Goal: Answer question/provide support

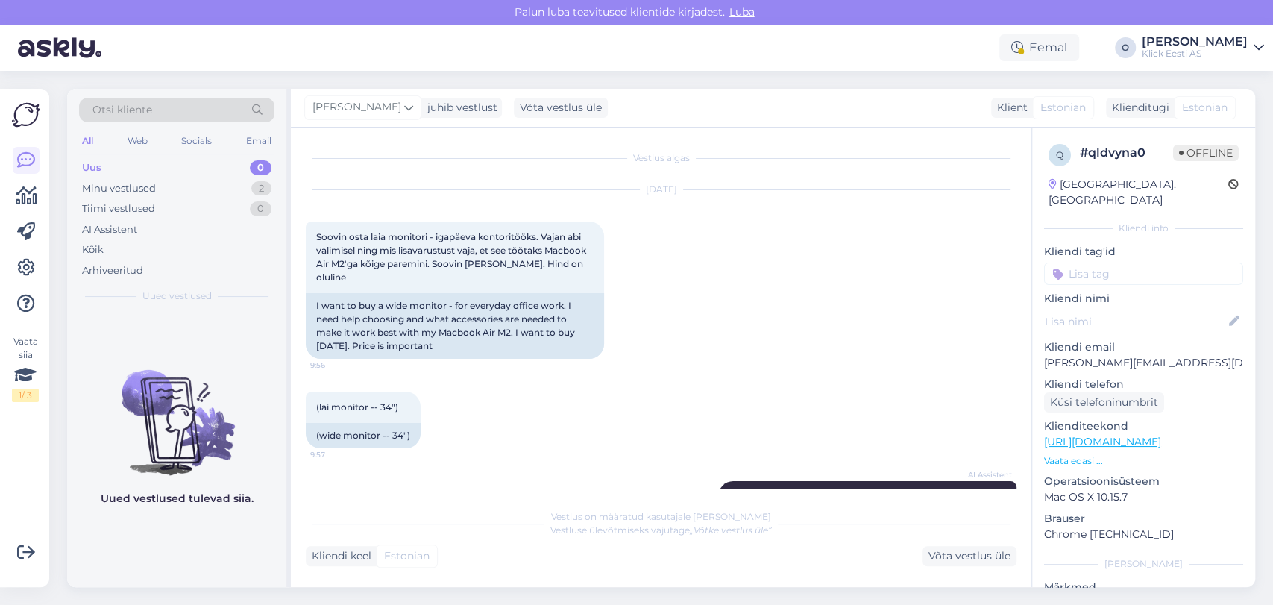
scroll to position [992, 0]
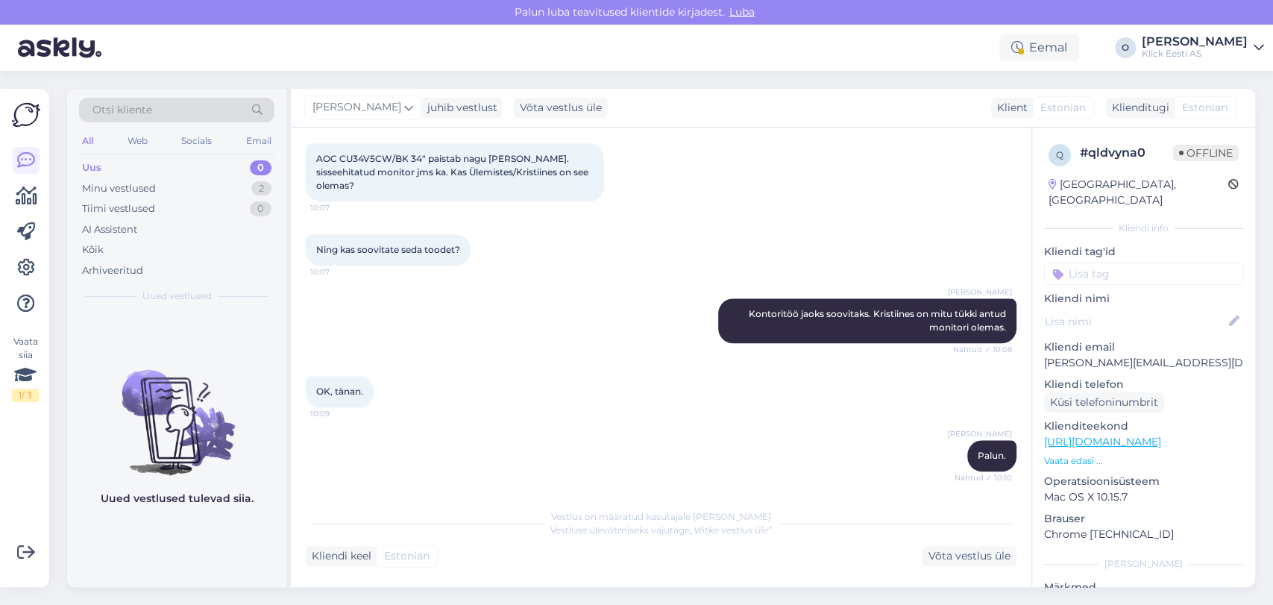
click at [187, 171] on div "Uus 0" at bounding box center [176, 167] width 195 height 21
click at [175, 180] on div "Minu vestlused 2" at bounding box center [176, 188] width 195 height 21
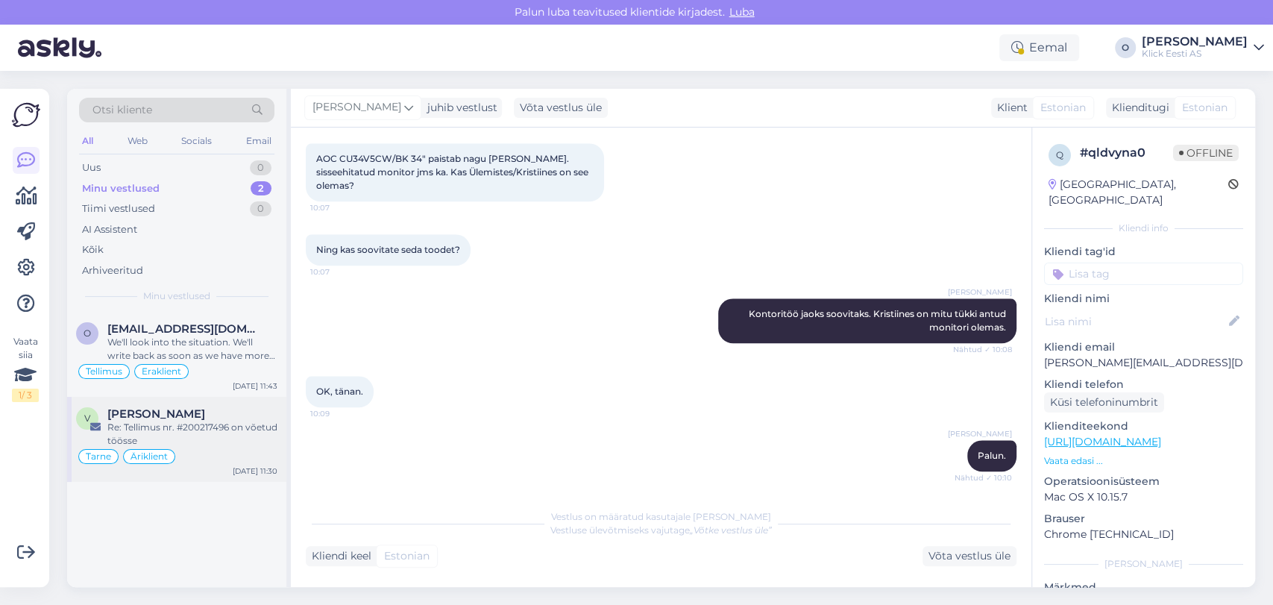
click at [107, 432] on div "Re: Tellimus nr. #200217496 on võetud töösse" at bounding box center [192, 434] width 170 height 27
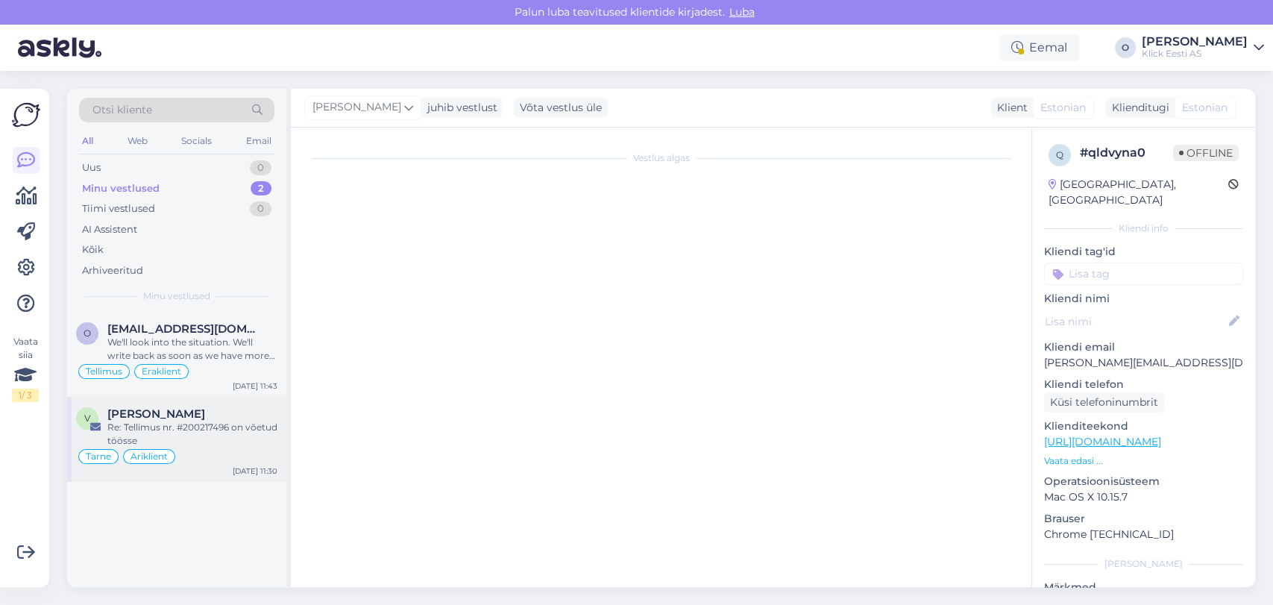
scroll to position [180, 0]
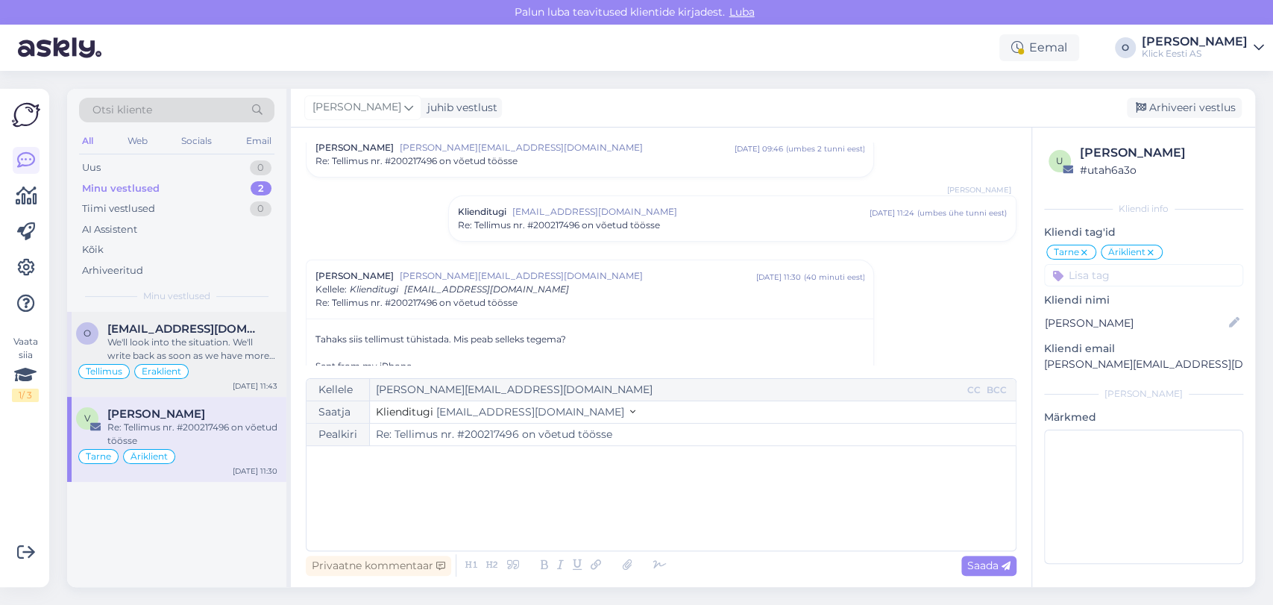
click at [144, 352] on div "We'll look into the situation. We'll write back as soon as we have more info." at bounding box center [192, 349] width 170 height 27
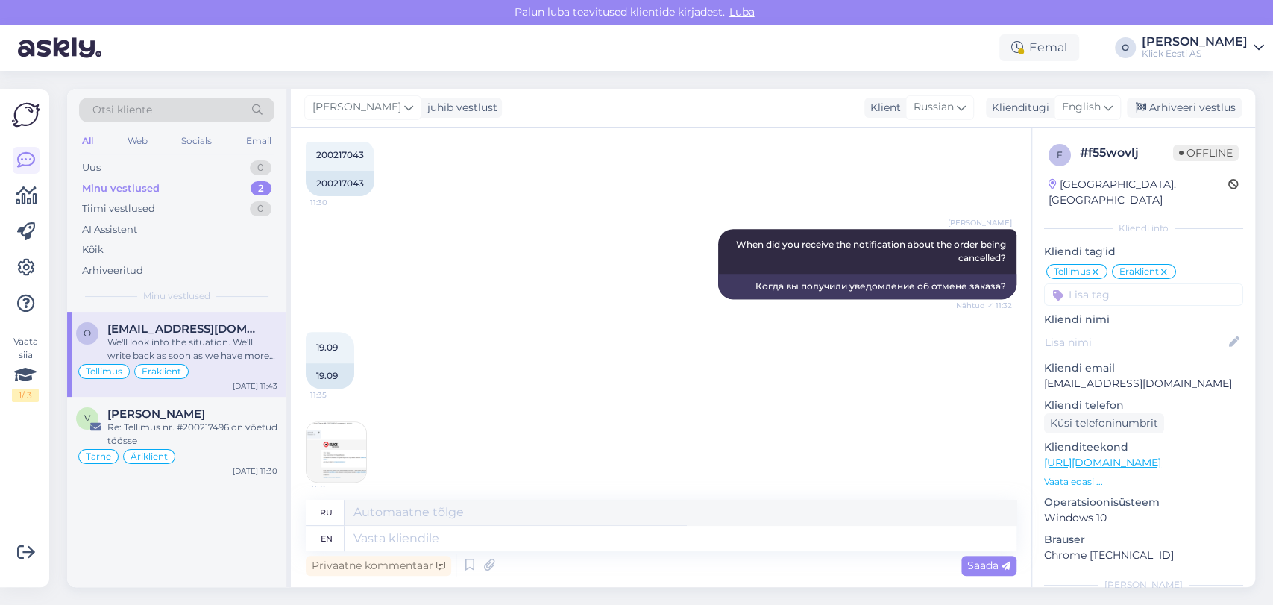
scroll to position [394, 0]
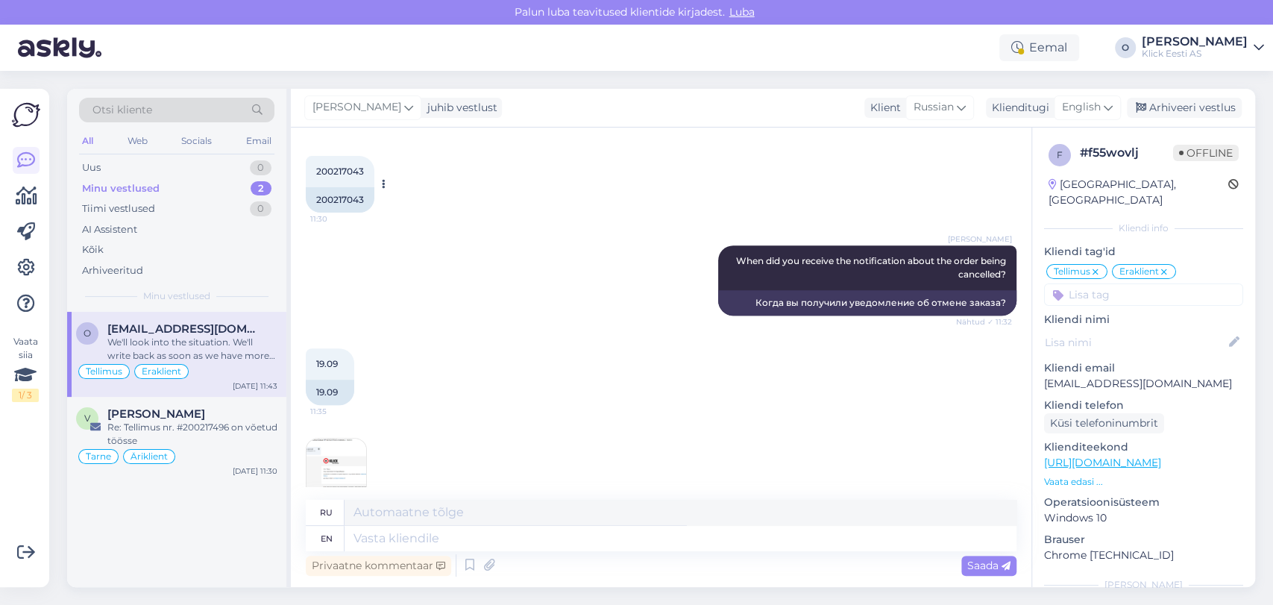
click at [330, 169] on span "200217043" at bounding box center [340, 171] width 48 height 11
copy div "200217043 11:30"
click at [612, 534] on textarea at bounding box center [681, 538] width 672 height 25
click at [1095, 101] on span "English" at bounding box center [1081, 107] width 39 height 16
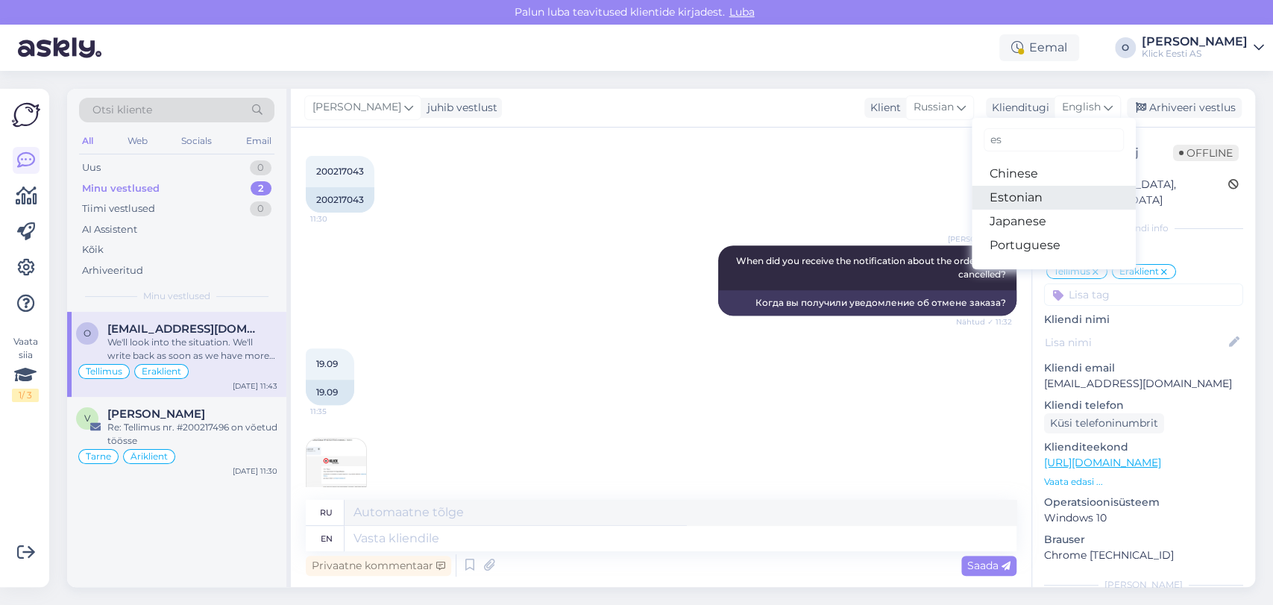
type input "es"
click at [1010, 200] on link "Estonian" at bounding box center [1054, 198] width 164 height 24
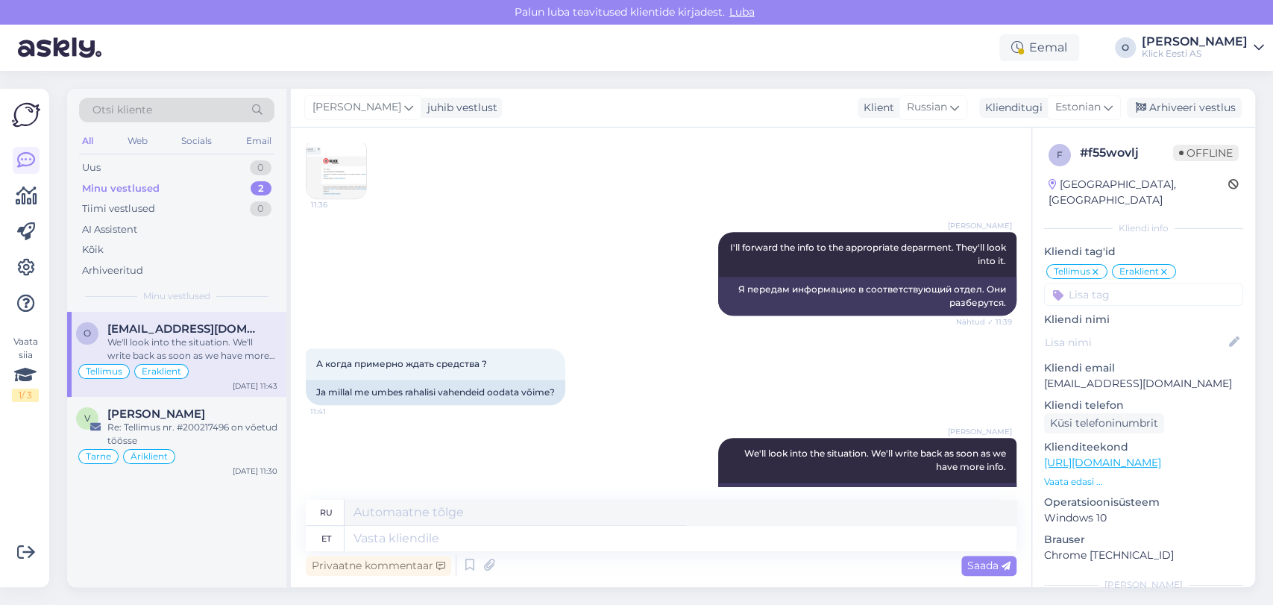
scroll to position [739, 0]
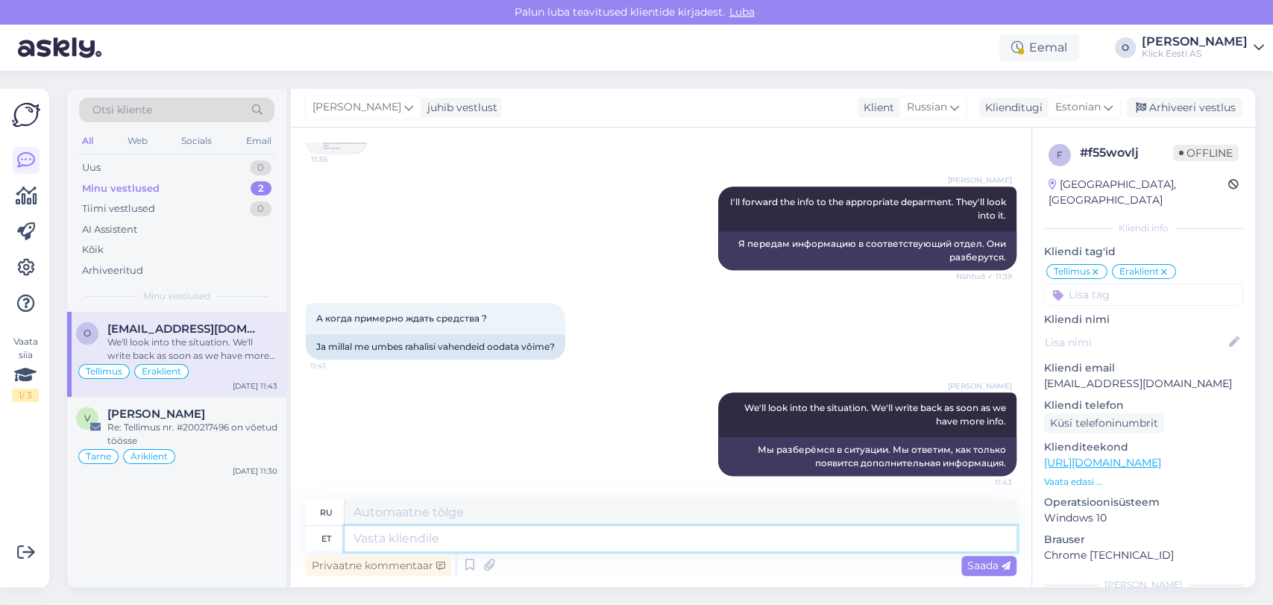
click at [524, 538] on textarea at bounding box center [681, 538] width 672 height 25
type textarea "Teie te"
type textarea "Твой"
type textarea "[PERSON_NAME]"
type textarea "Ваш заказ"
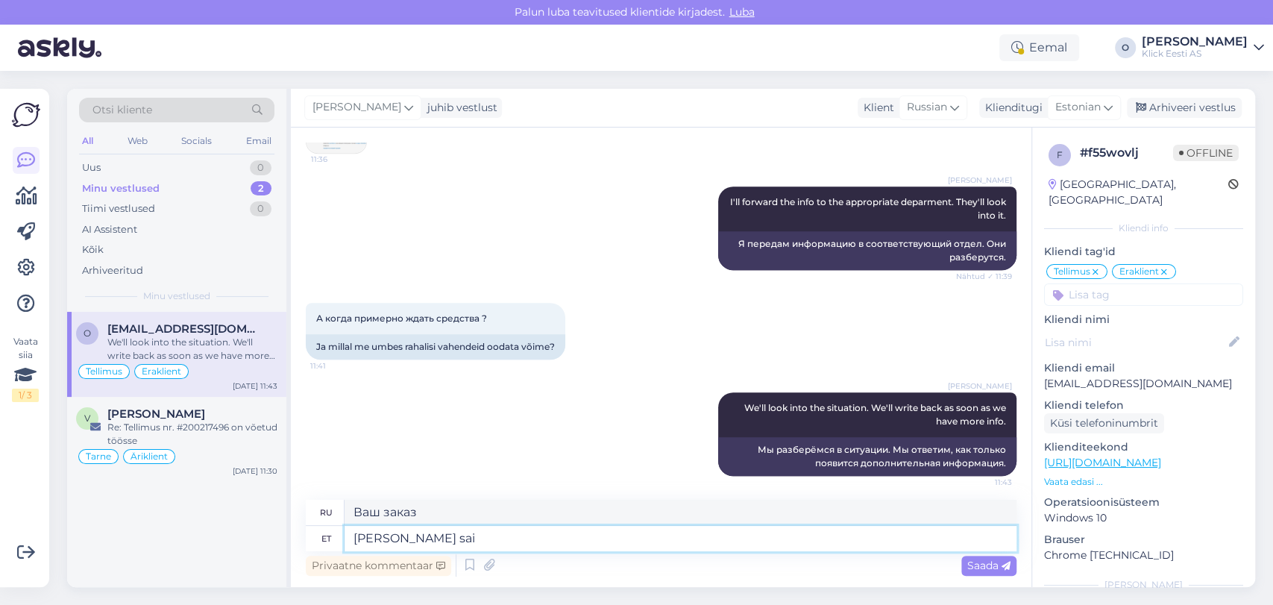
type textarea "[PERSON_NAME] sai t"
type textarea "Ваш заказ получен."
type textarea "[PERSON_NAME] sai tühistatud"
type textarea "Ваш заказ отменен."
type textarea "[PERSON_NAME] sai tühistatud reede õ"
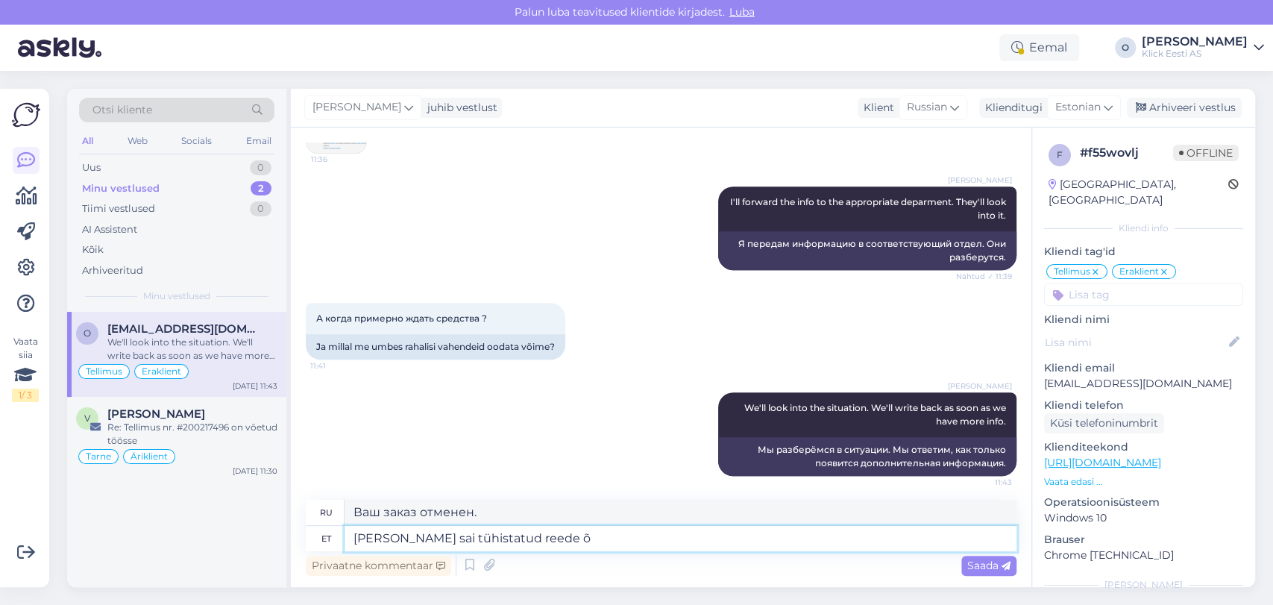
type textarea "Ваш заказ был отменен в пятницу."
type textarea "[PERSON_NAME] sai tühistatud reede õhtul."
type textarea "Ваш заказ был отменен в пятницу вечером."
type textarea "[PERSON_NAME] sai tühistatud reede õhtul. Tagasikanne teha"
type textarea "Ваш заказ был отменён в пятницу вечером. Возврат"
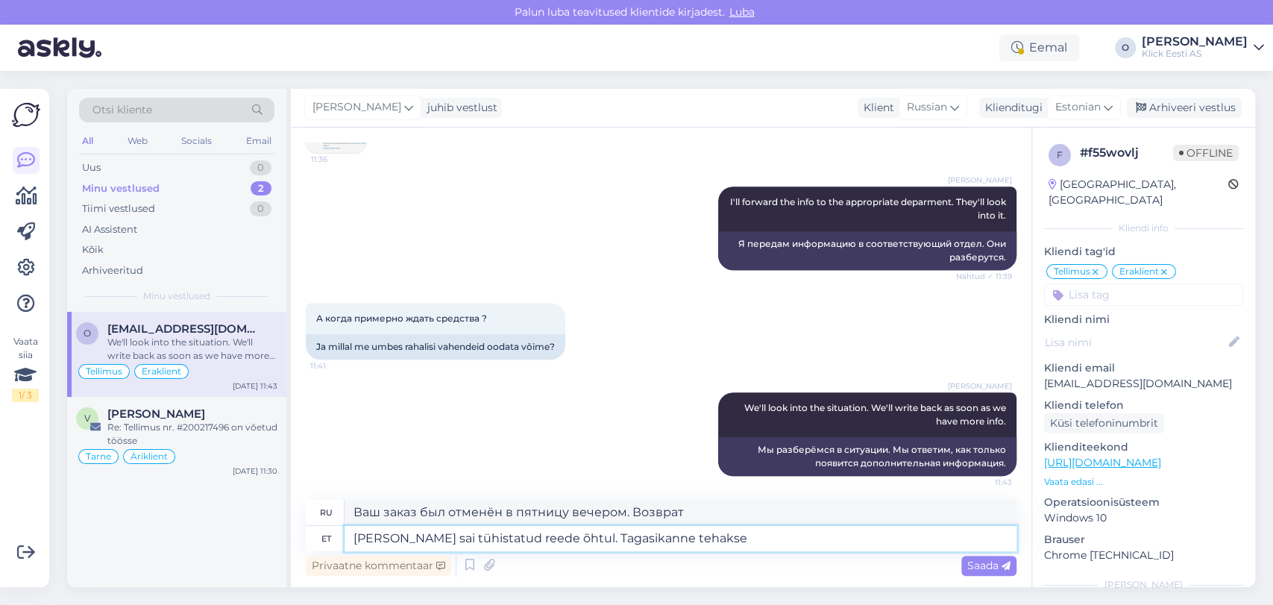
type textarea "[PERSON_NAME] sai tühistatud reede õhtul. Tagasikanne tehakse"
type textarea "Ваш заказ был отменён в пятницу вечером. Возврат средств будет произведён."
type textarea "[PERSON_NAME] sai tühistatud reede õhtul. Tagasikanne tehakse 5 töö"
type textarea "Ваш заказ был отменён в пятницу вечером. Возврат средств будет произведён 5."
type textarea "[PERSON_NAME] sai tühistatud reede õhtul. Tagasikanne tehakse 5 tööpäeva joo"
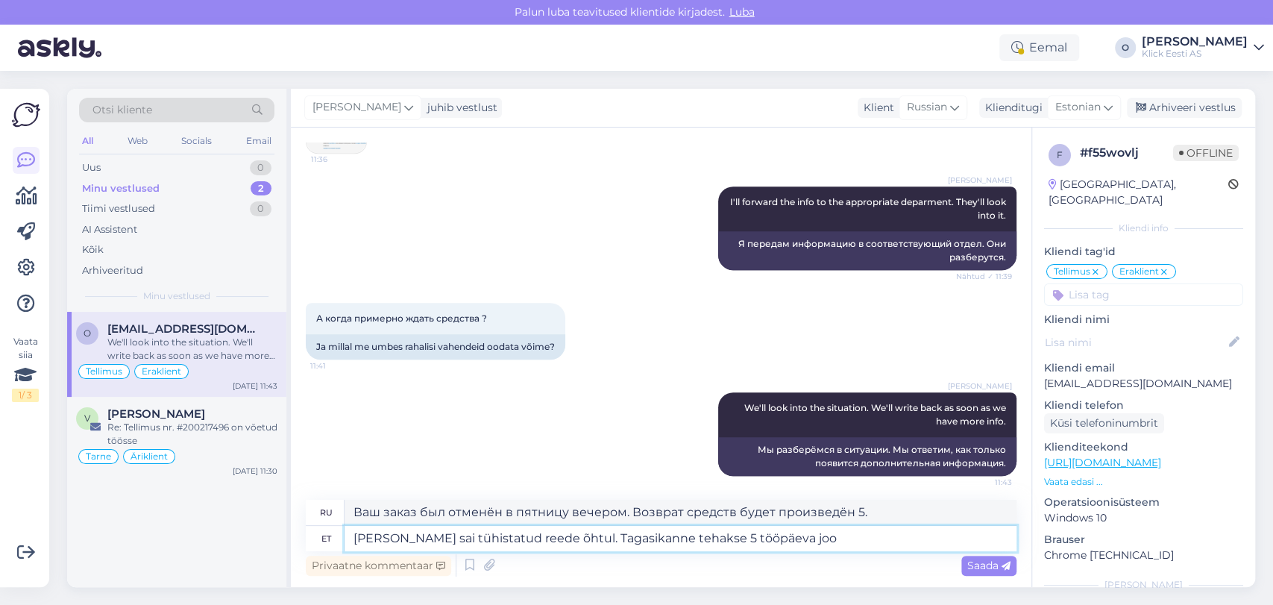
type textarea "Ваш заказ был отменён в пятницу вечером. Возврат средств будет произведен в теч…"
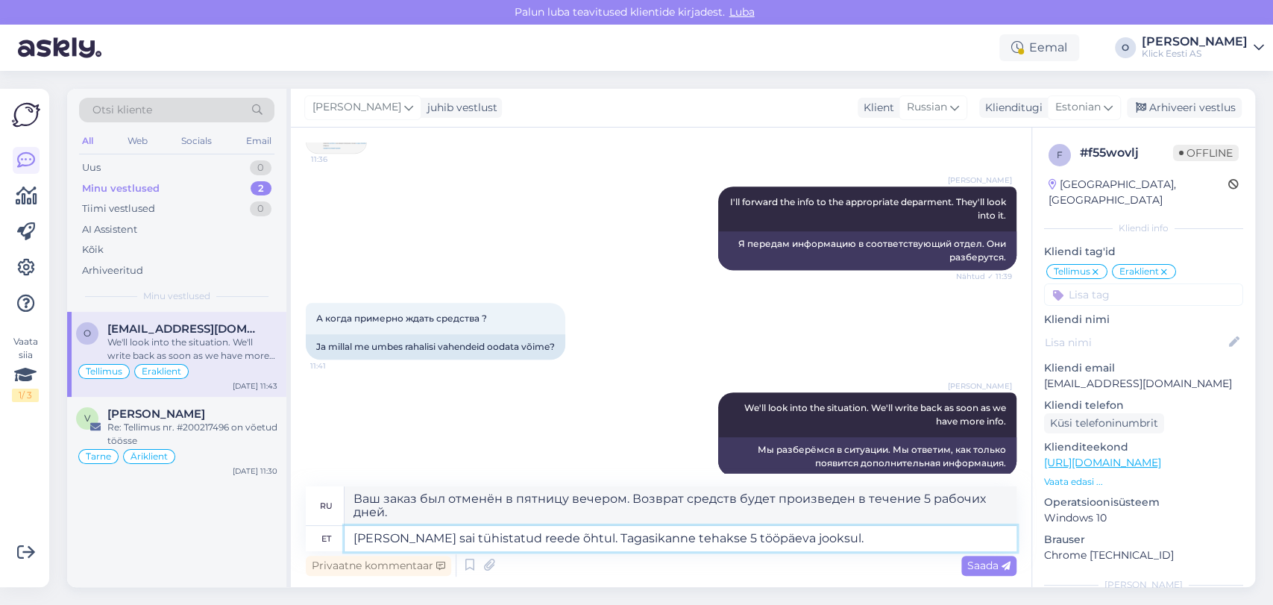
type textarea "[PERSON_NAME] sai tühistatud reede õhtul. Tagasikanne tehakse 5 tööpäeva jooksu…"
type textarea "Ваш заказ был отменён в пятницу вечером. Возврат средств будет произведён в теч…"
type textarea "[PERSON_NAME] sai tühistatud reede õhtul. Tagasikanne tehakse 5 tööpäeva jooksu…"
type textarea "Ваш заказ был отменён в пятницу вечером. Возврат средств будет произведён в теч…"
type textarea "[PERSON_NAME] sai tühistatud reede õhtul. Tagasikanne tehakse 5 tööpäeva jooksu…"
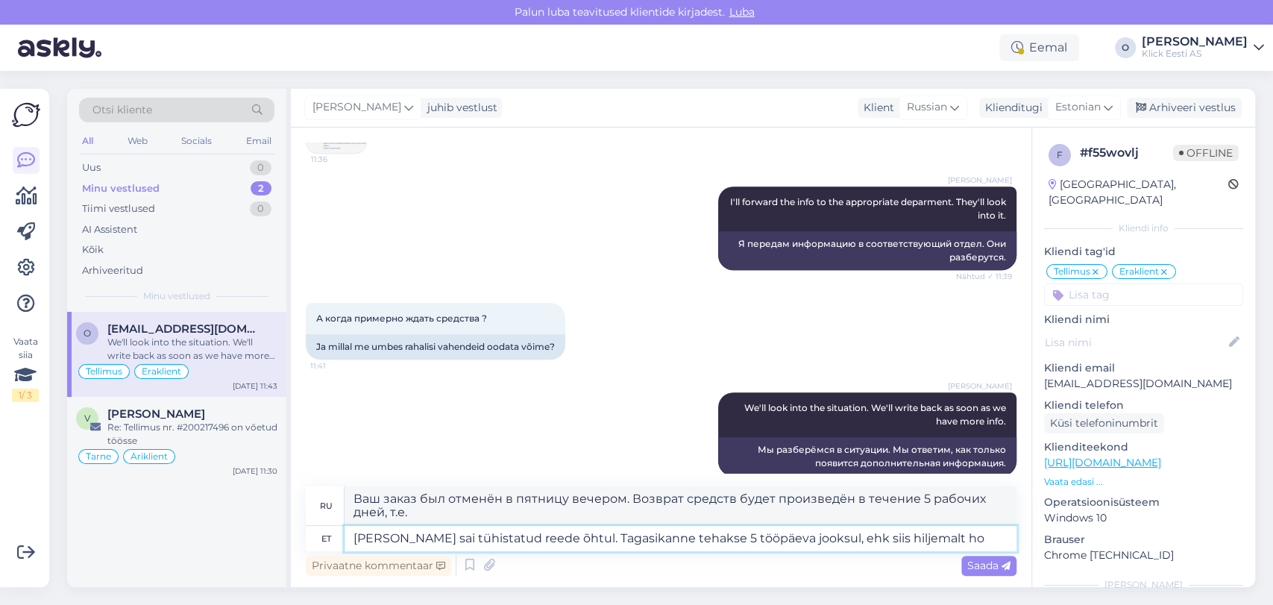
type textarea "Ваш заказ был отменён в пятницу вечером. Возврат средств будет произведён в теч…"
type textarea "[PERSON_NAME] sai tühistatud reede õhtul. Tagasikanne tehakse 5 tööpäeva jooksu…"
type textarea "Ваш заказ был отменён в пятницу вечером. Возврат средств будет произведён в теч…"
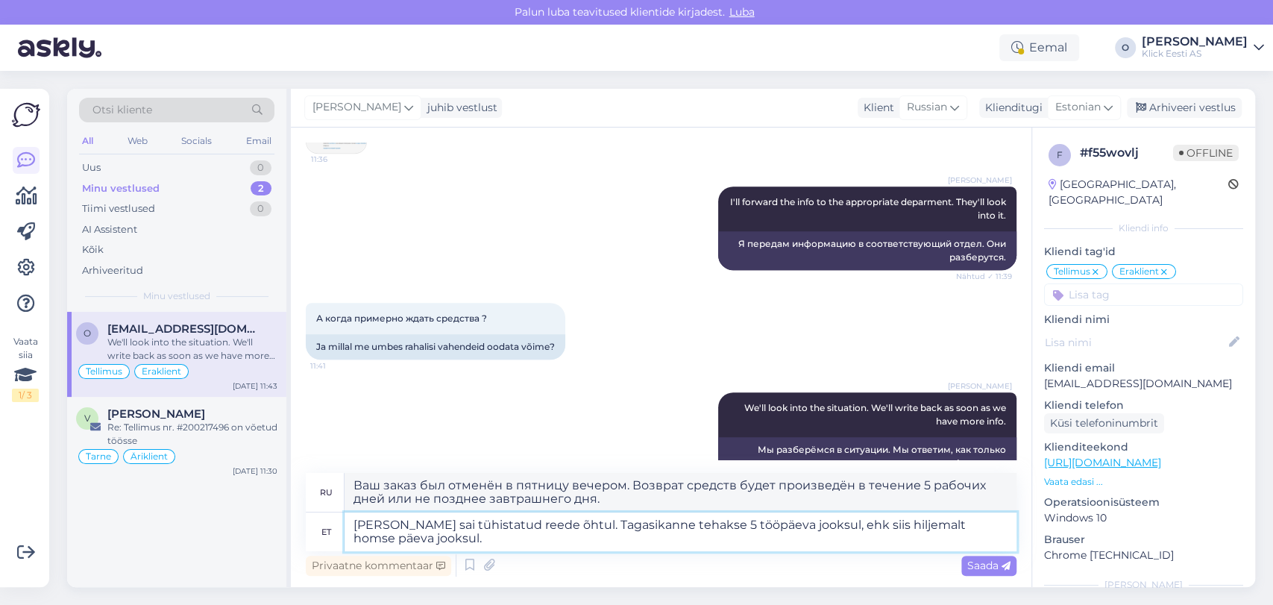
click at [846, 524] on textarea "[PERSON_NAME] sai tühistatud reede õhtul. Tagasikanne tehakse 5 tööpäeva jooksu…" at bounding box center [681, 531] width 672 height 39
type textarea "[PERSON_NAME] sai tühistatud reede õhtul. Tagasikanne tehakse 5 tööpäeva jooksu…"
type textarea "Ваш заказ был отменён в пятницу вечером. Возврат средств будет произведён в теч…"
type textarea "[PERSON_NAME] sai tühistatud reede õhtul. Tagasikanne tehakse 5 tööpäeva jooksu…"
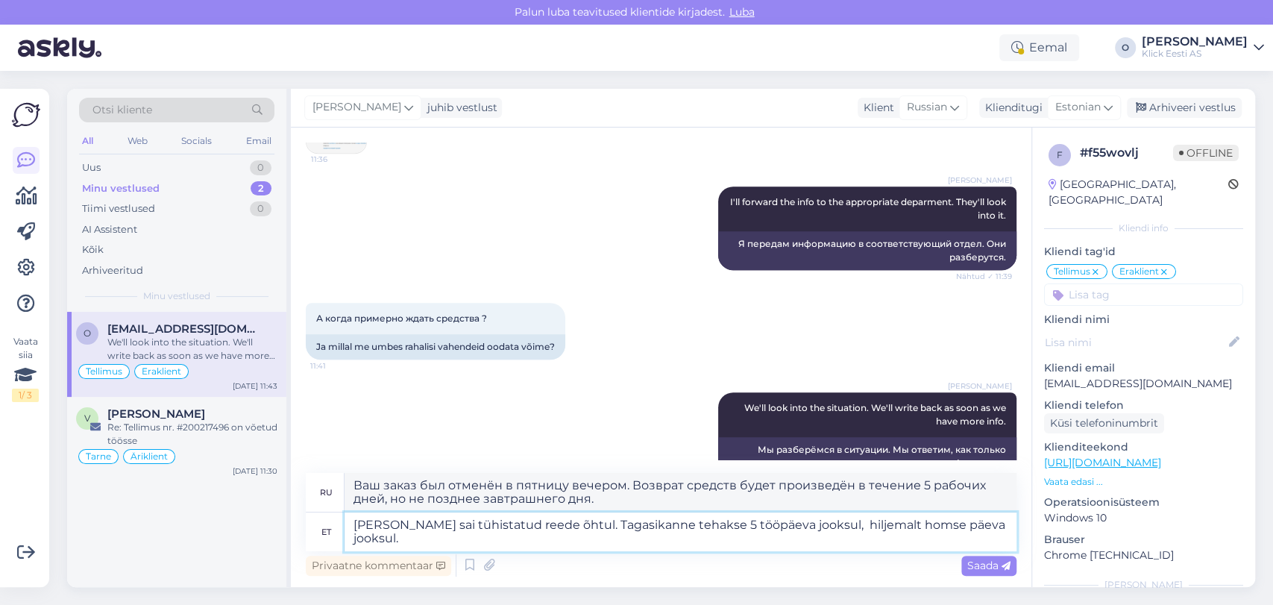
type textarea "Ваш заказ был отменён в пятницу вечером. Возврат средств будет произведён в теч…"
type textarea "[PERSON_NAME] sai tühistatud reede õhtul. Tagasikanne tehakse 5 tööpäeva jooksu…"
click at [989, 566] on span "Saada" at bounding box center [988, 565] width 43 height 13
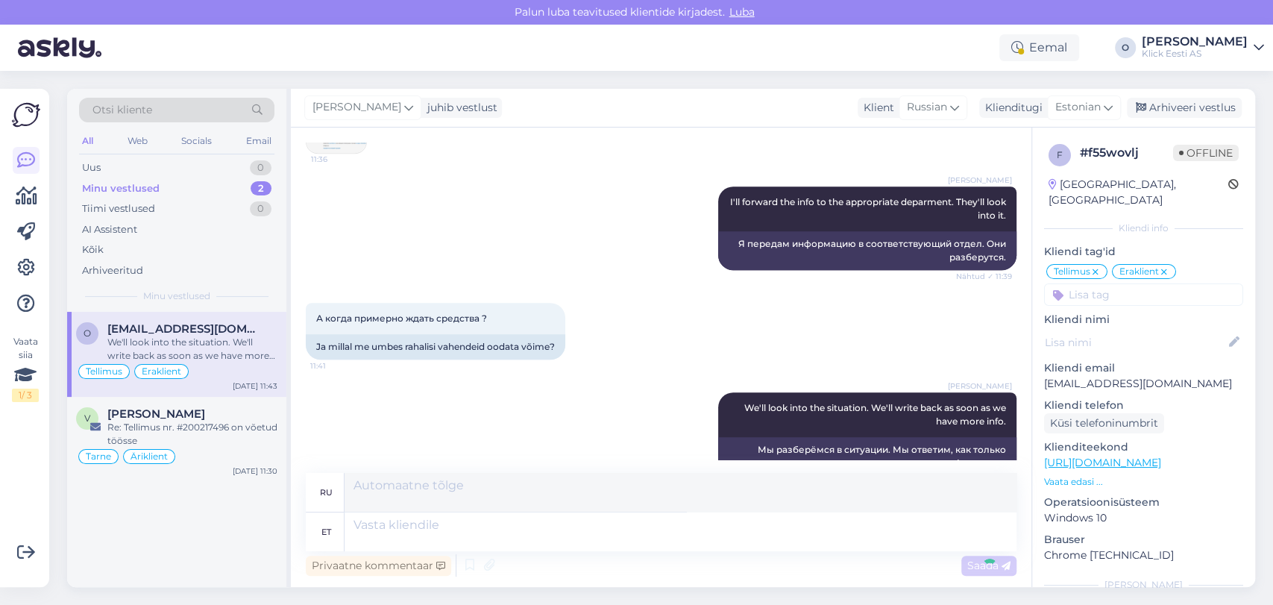
scroll to position [875, 0]
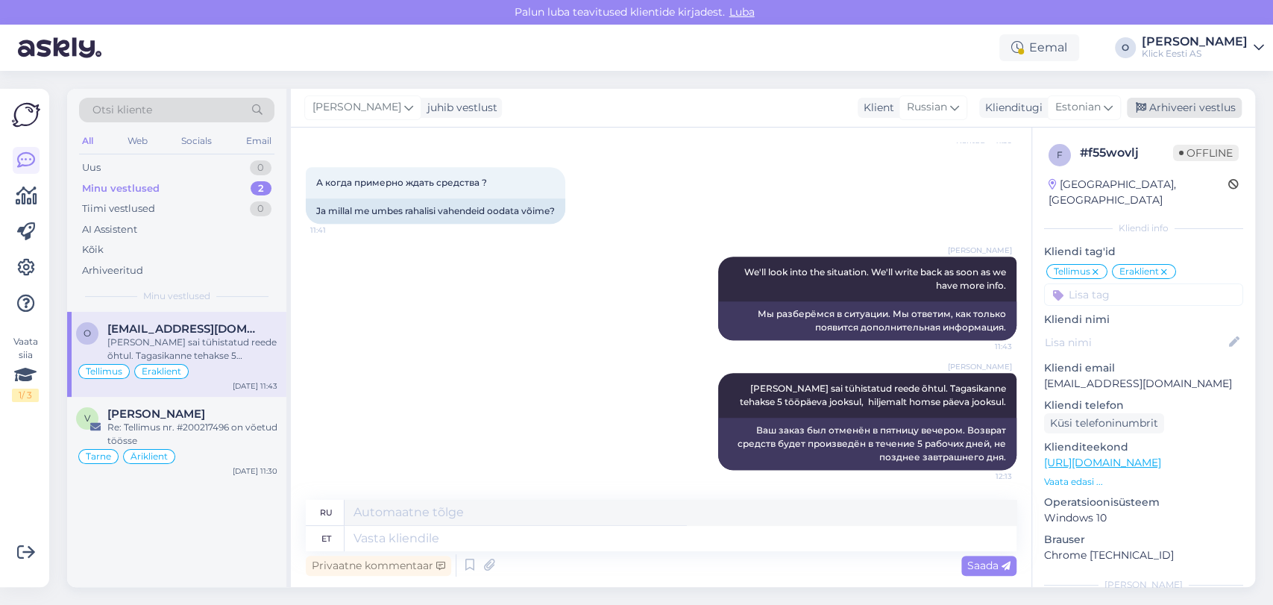
click at [1160, 107] on div "Arhiveeri vestlus" at bounding box center [1184, 108] width 115 height 20
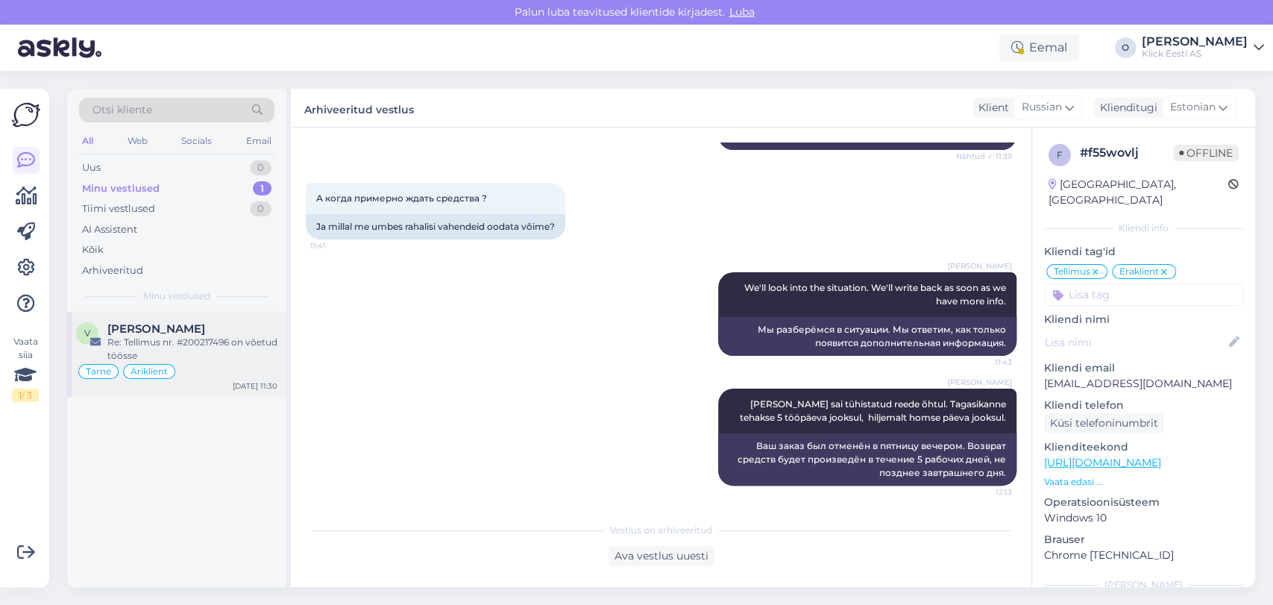
click at [160, 337] on div "Re: Tellimus nr. #200217496 on võetud töösse" at bounding box center [192, 349] width 170 height 27
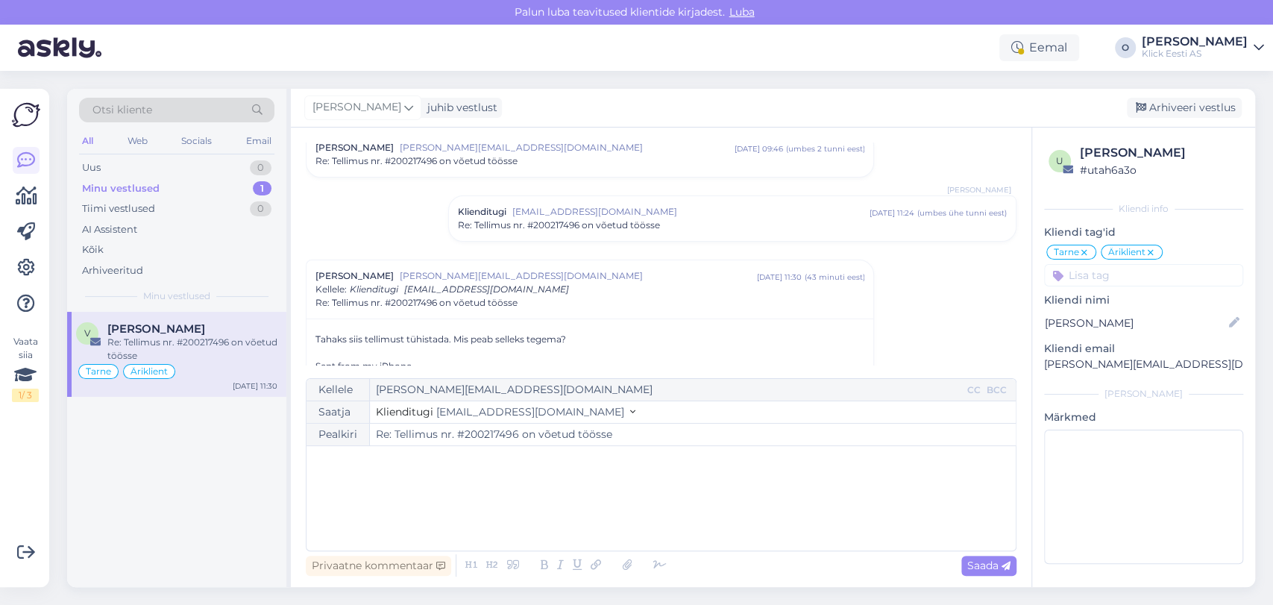
click at [590, 222] on span "Re: Tellimus nr. #200217496 on võetud töösse" at bounding box center [559, 225] width 202 height 13
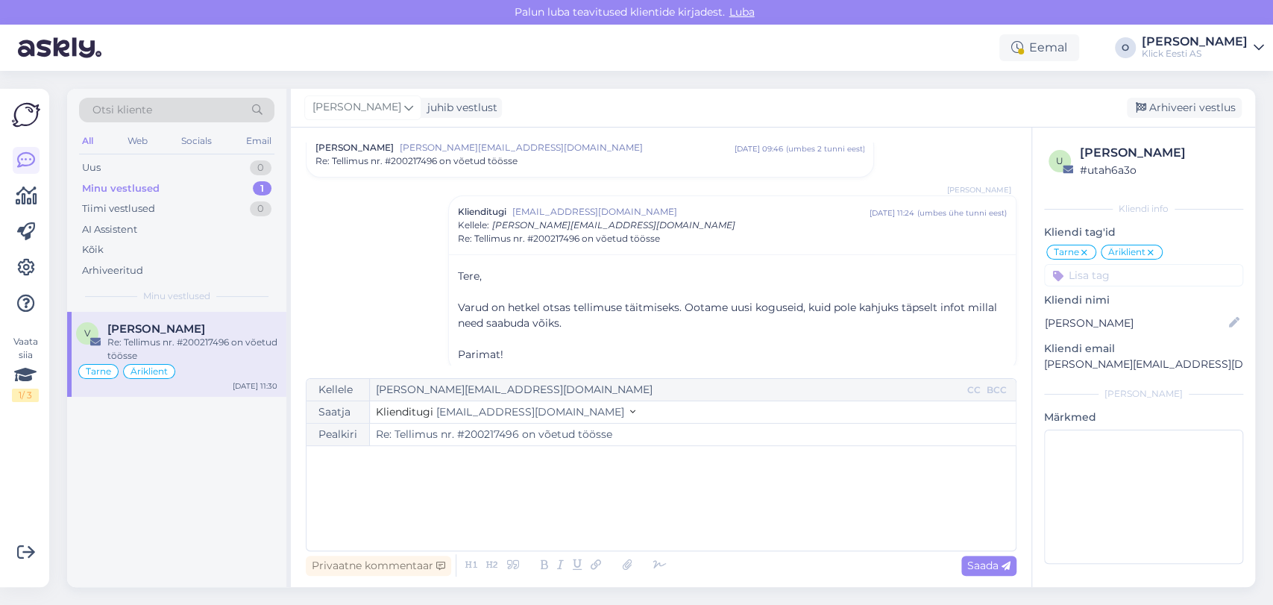
click at [483, 431] on input "Re: Tellimus nr. #200217496 on võetud töösse" at bounding box center [693, 435] width 646 height 22
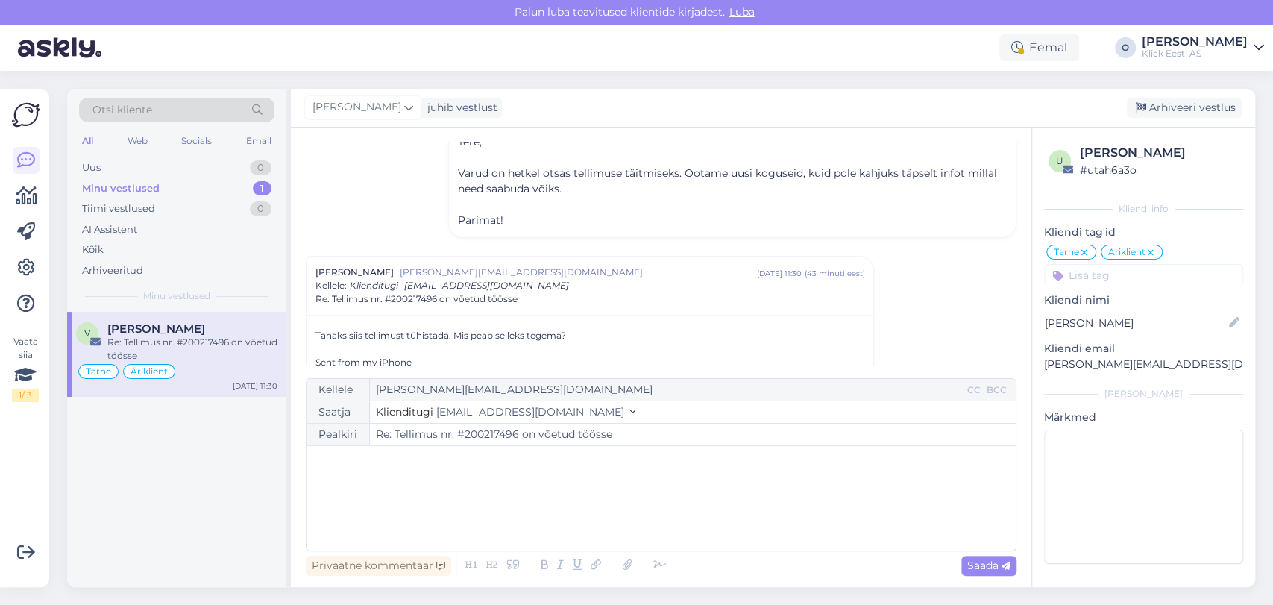
scroll to position [337, 0]
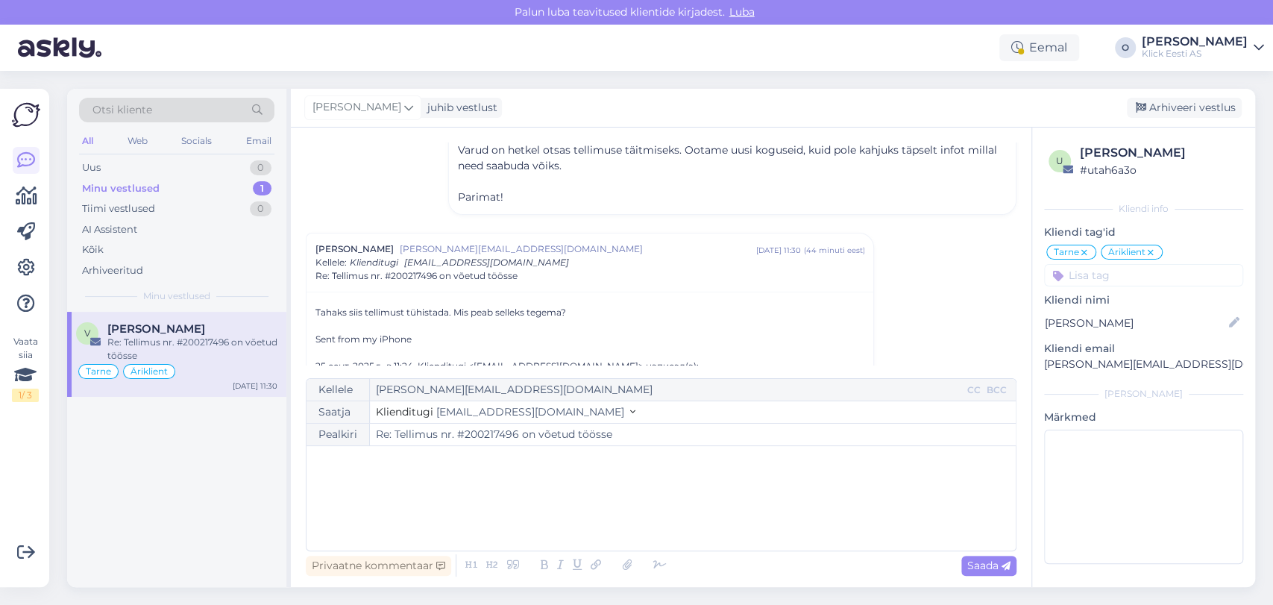
click at [172, 189] on div "Minu vestlused 1" at bounding box center [176, 188] width 195 height 21
click at [161, 207] on div "Tiimi vestlused 0" at bounding box center [176, 208] width 195 height 21
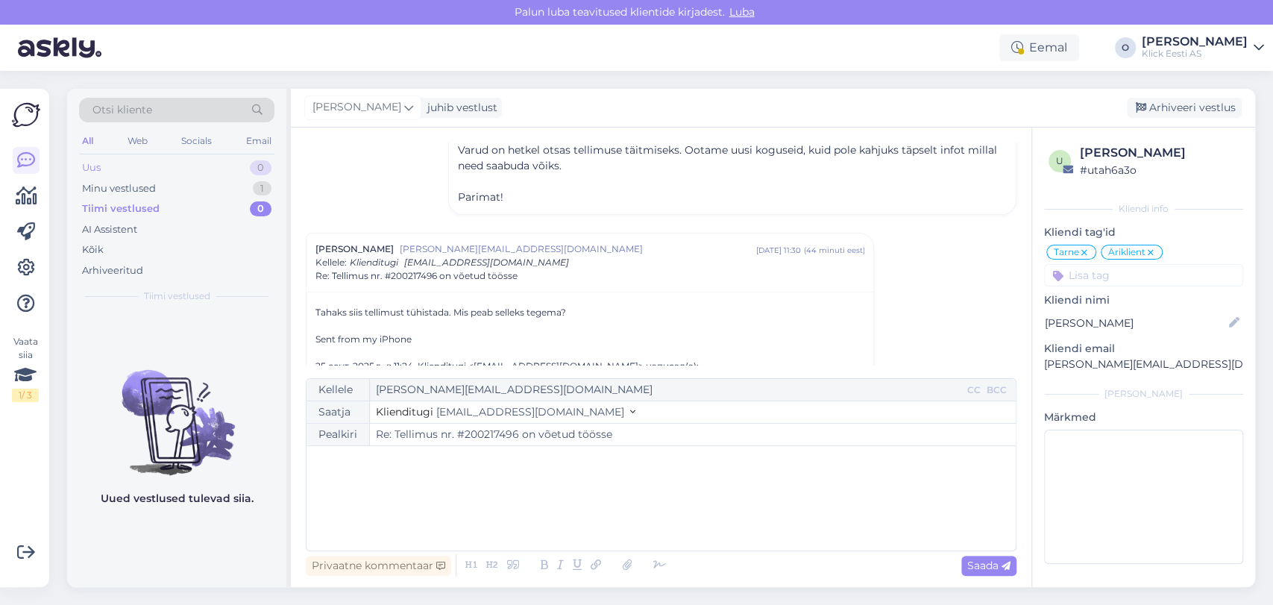
click at [154, 163] on div "Uus 0" at bounding box center [176, 167] width 195 height 21
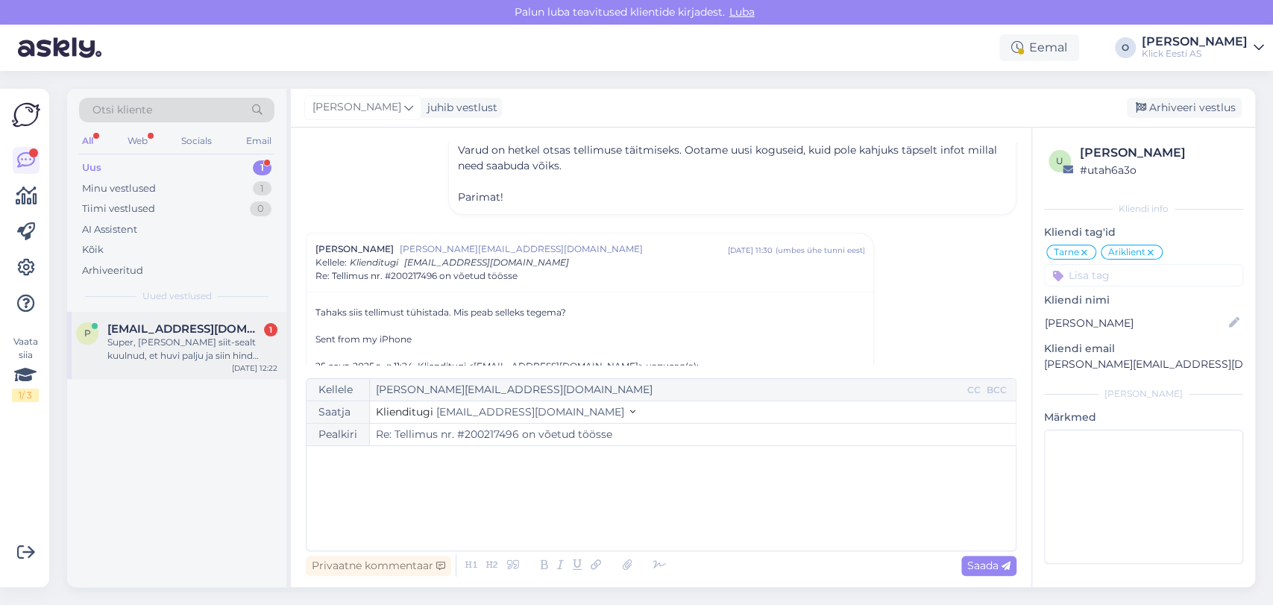
click at [162, 356] on div "Super, [PERSON_NAME] siit-sealt kuulnud, et huvi palju ja siin hind kõige parem…" at bounding box center [192, 349] width 170 height 27
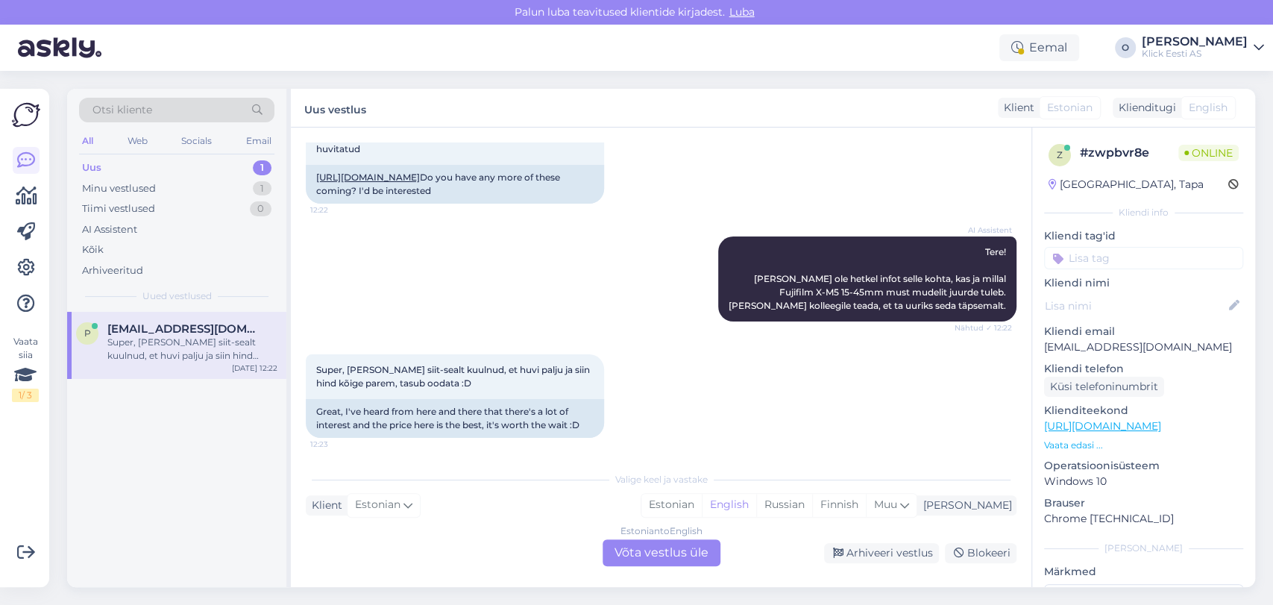
scroll to position [105, 0]
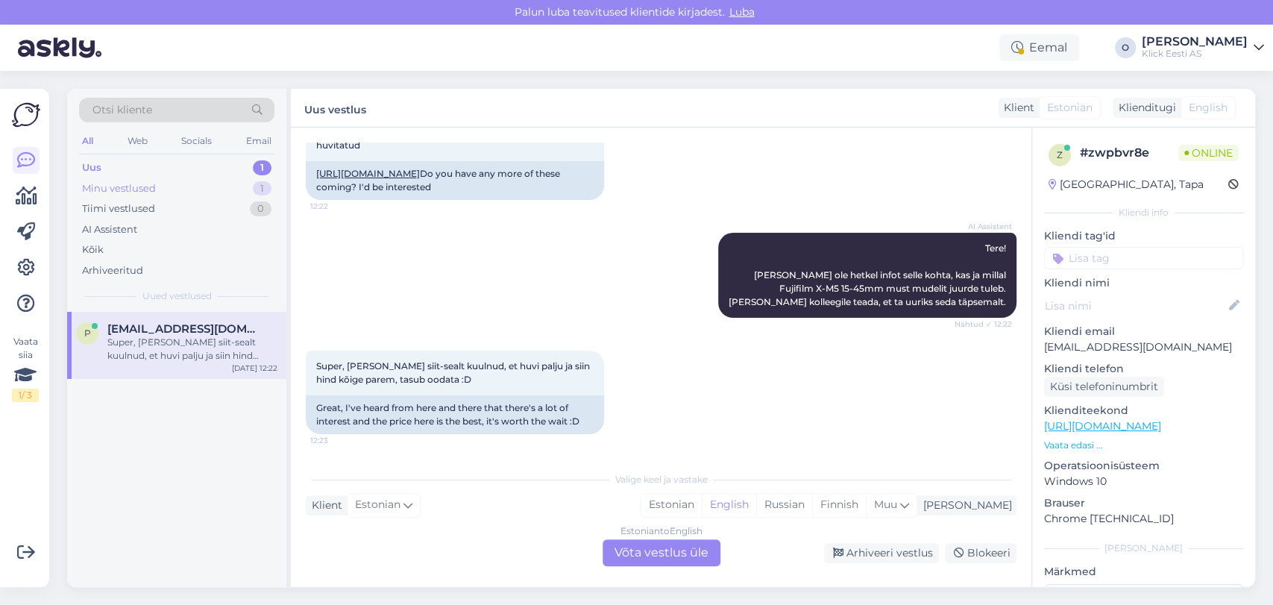
click at [218, 192] on div "Minu vestlused 1" at bounding box center [176, 188] width 195 height 21
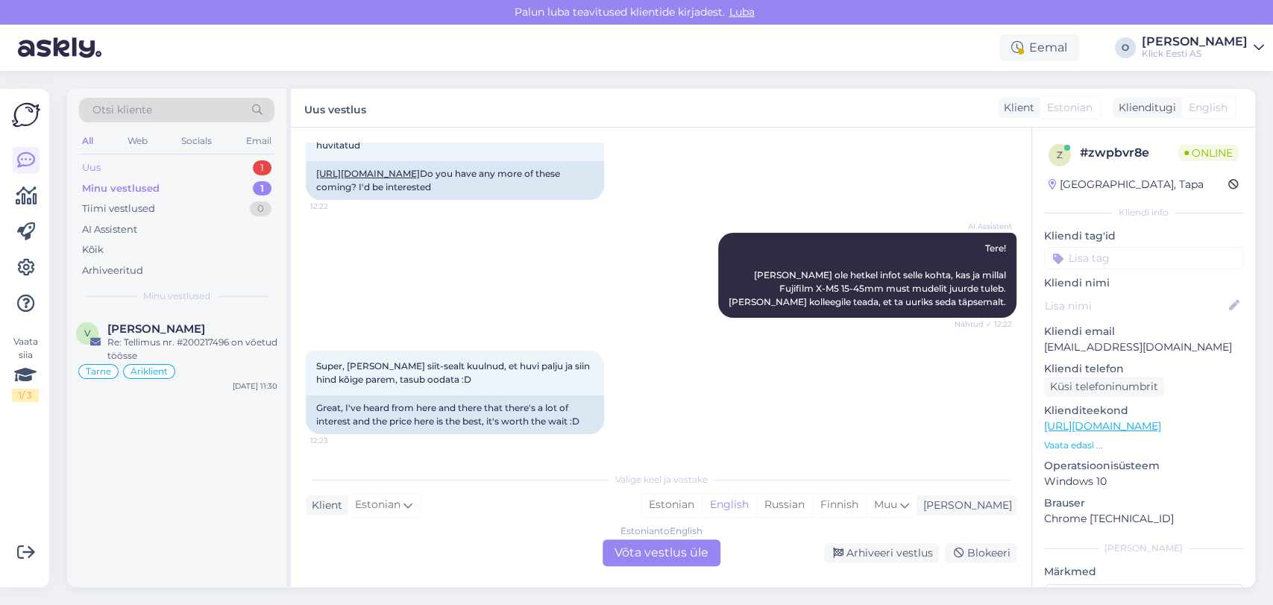
click at [180, 163] on div "Uus 1" at bounding box center [176, 167] width 195 height 21
